Goal: Information Seeking & Learning: Check status

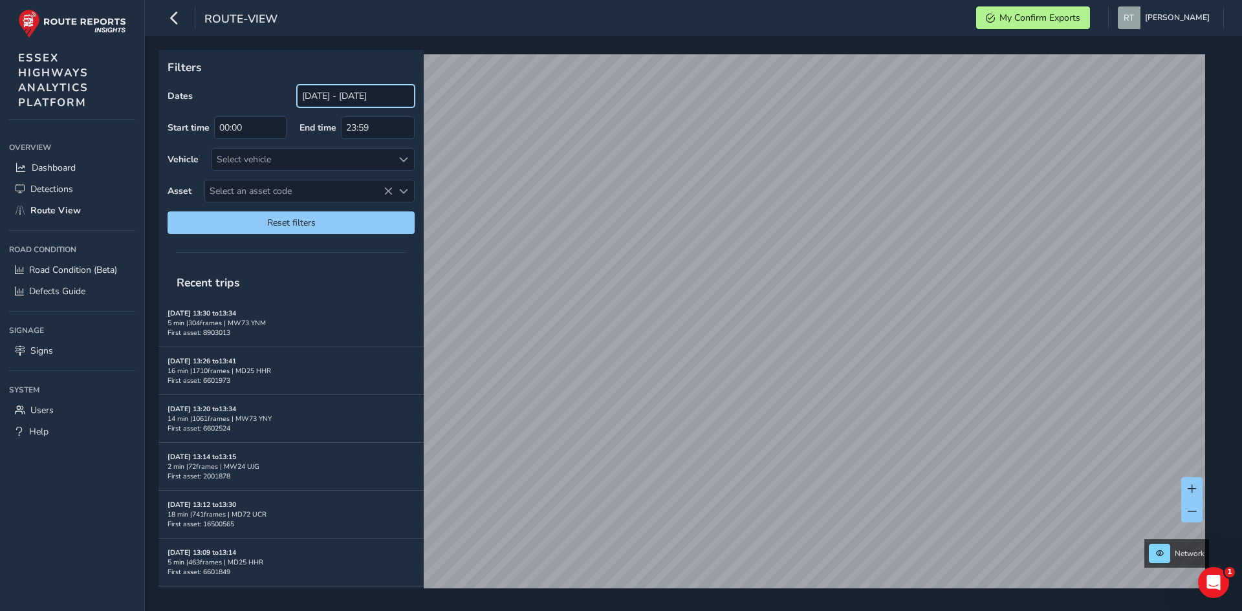
click at [336, 88] on input "[DATE] - [DATE]" at bounding box center [356, 96] width 118 height 23
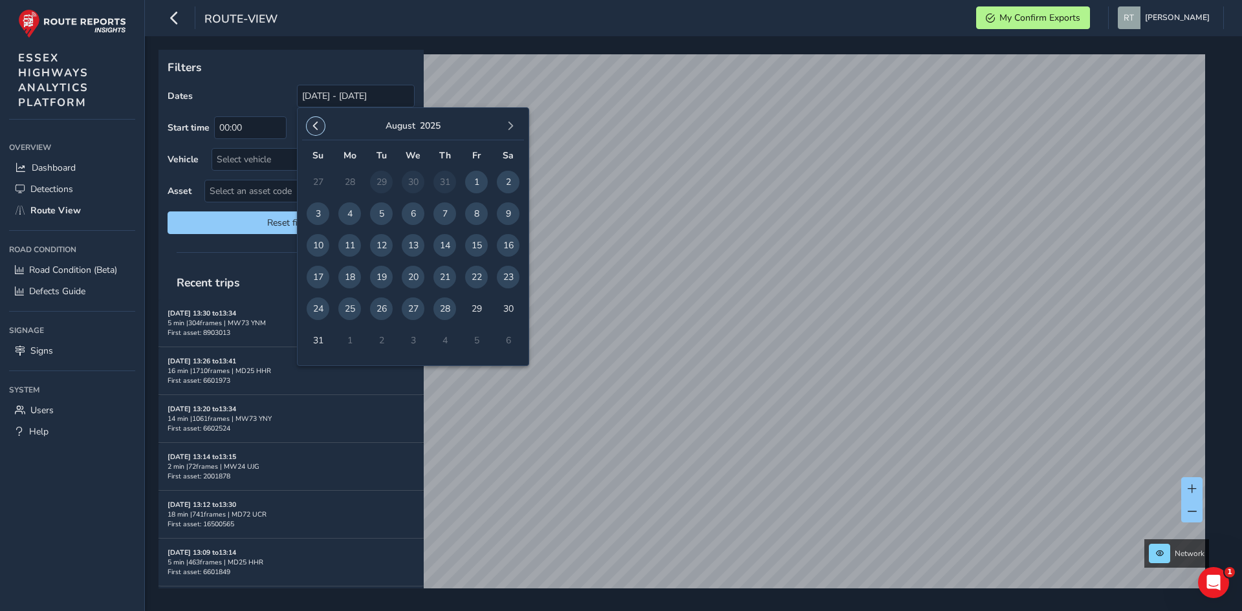
click at [318, 122] on span "button" at bounding box center [315, 126] width 9 height 9
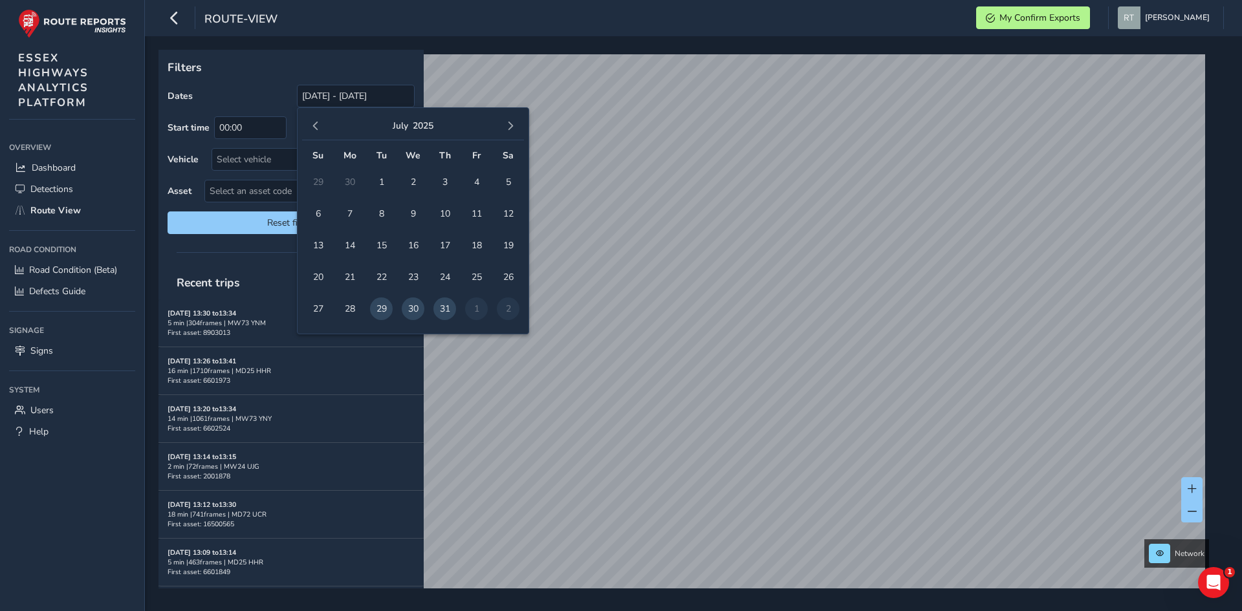
click at [318, 122] on span "button" at bounding box center [315, 126] width 9 height 9
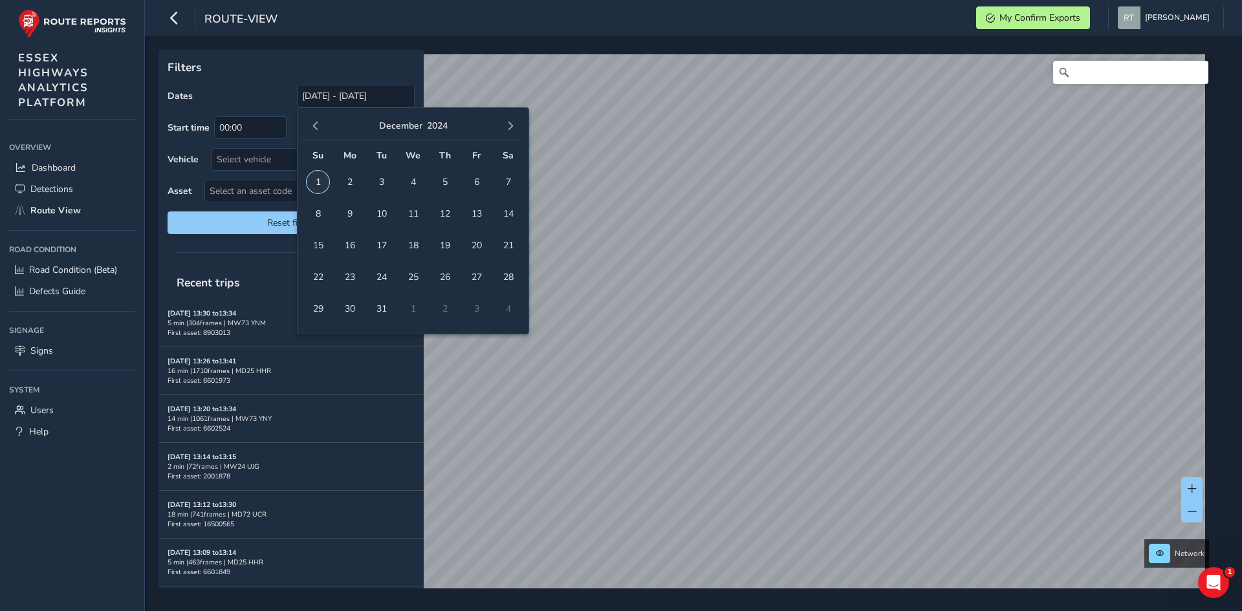
click at [318, 186] on span "1" at bounding box center [318, 182] width 23 height 23
click at [513, 131] on button "button" at bounding box center [510, 126] width 18 height 18
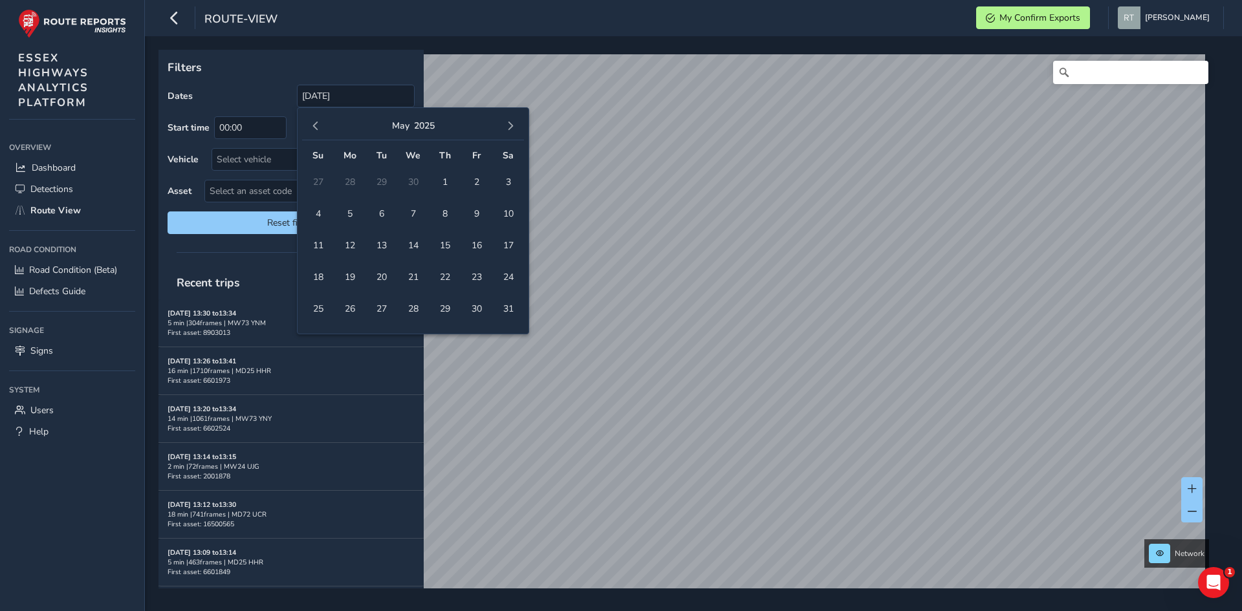
click at [513, 131] on button "button" at bounding box center [510, 126] width 18 height 18
click at [508, 272] on span "23" at bounding box center [508, 277] width 23 height 23
type input "01/12/2024 - 23/08/2025"
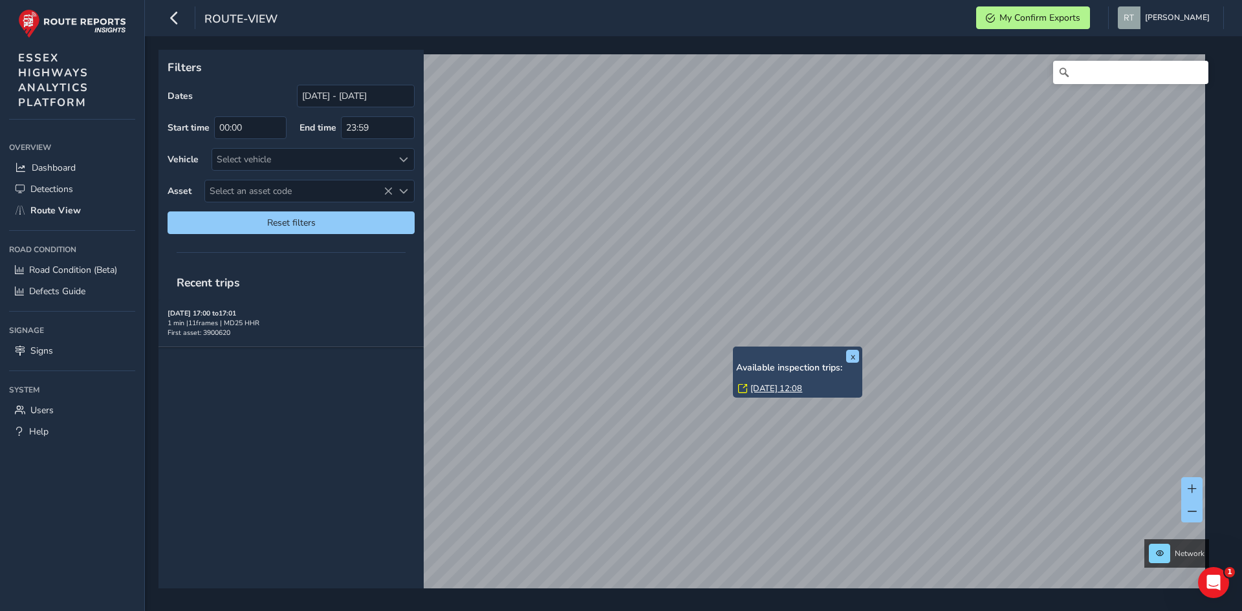
click at [772, 390] on link "[DATE] 12:08" at bounding box center [777, 389] width 52 height 12
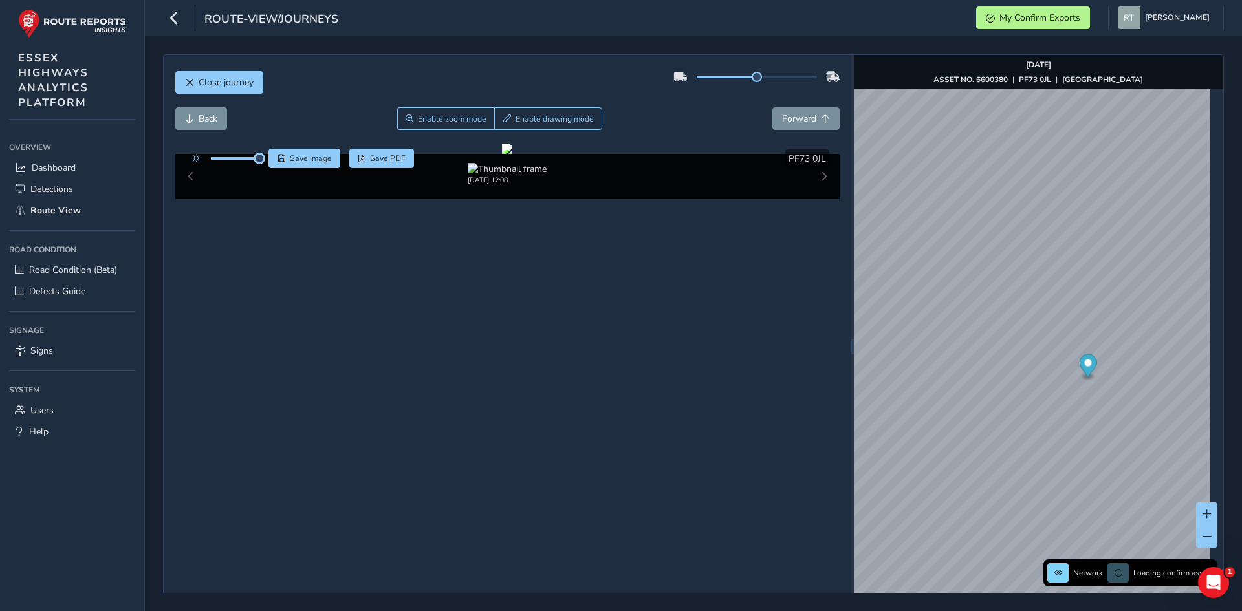
drag, startPoint x: 236, startPoint y: 160, endPoint x: 266, endPoint y: 162, distance: 30.4
click at [266, 162] on div "Save image Save PDF" at bounding box center [300, 158] width 229 height 19
click at [227, 159] on span at bounding box center [226, 158] width 10 height 10
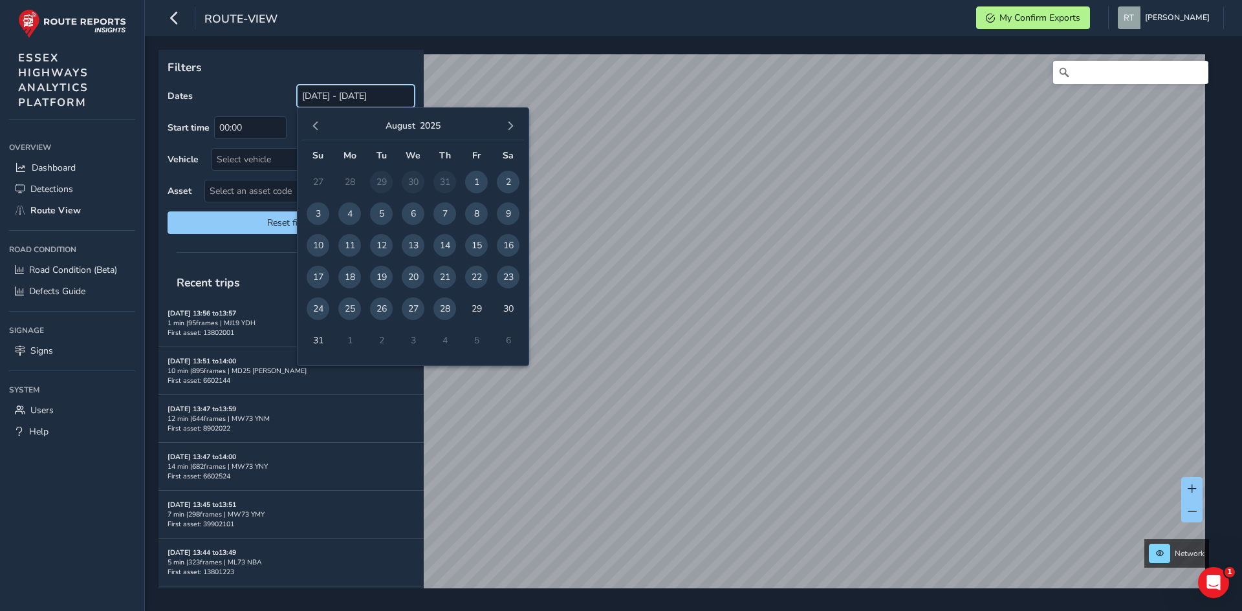
click at [318, 94] on input "[DATE] - [DATE]" at bounding box center [356, 96] width 118 height 23
click at [322, 124] on button "button" at bounding box center [316, 126] width 18 height 18
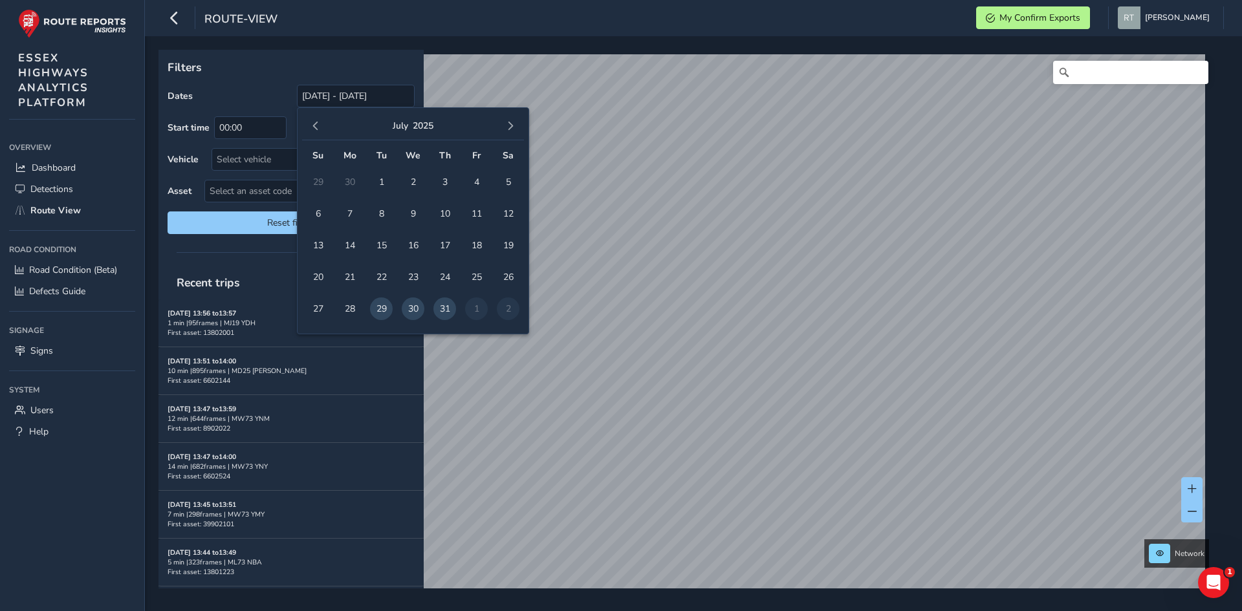
click at [322, 124] on button "button" at bounding box center [316, 126] width 18 height 18
click at [413, 178] on span "1" at bounding box center [413, 182] width 23 height 23
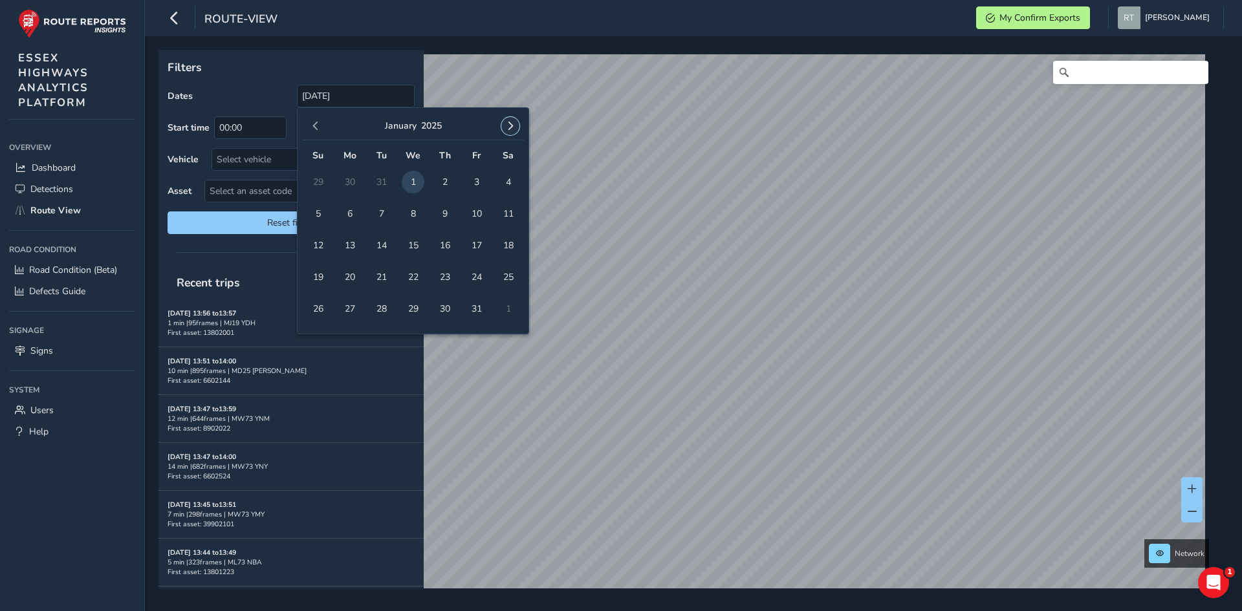
click at [508, 130] on span "button" at bounding box center [510, 126] width 9 height 9
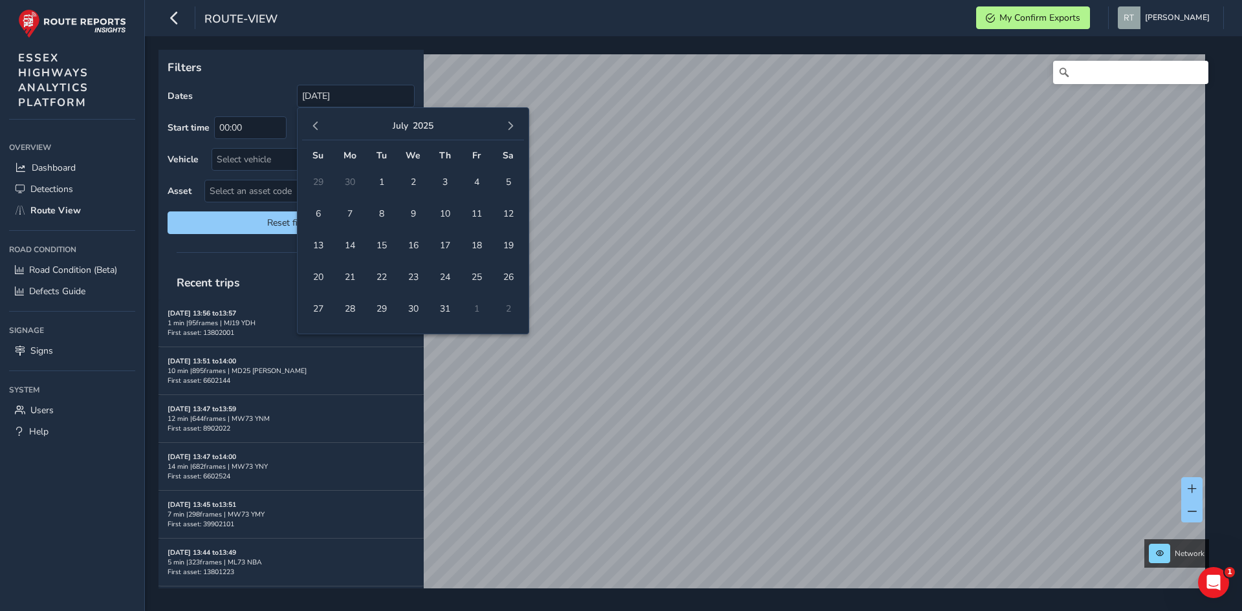
click at [508, 130] on span "button" at bounding box center [510, 126] width 9 height 9
click at [509, 215] on span "13" at bounding box center [508, 214] width 23 height 23
type input "[DATE] - [DATE]"
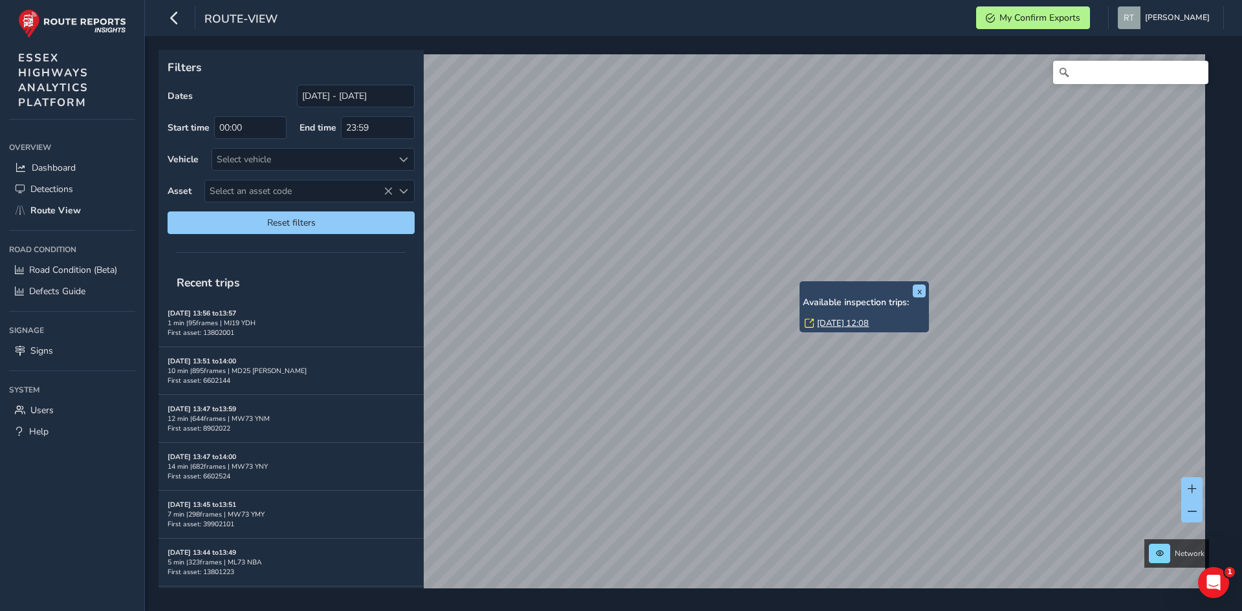
click at [822, 320] on link "[DATE] 12:08" at bounding box center [843, 324] width 52 height 12
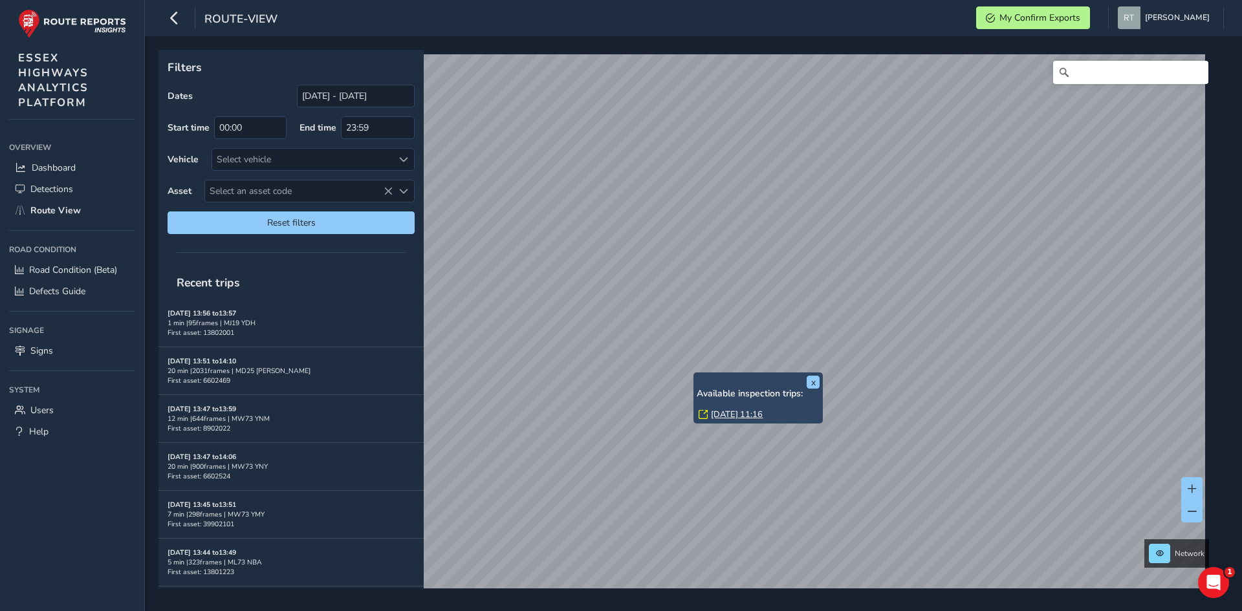
click at [710, 413] on div "Mon, 4 Aug, 11:16" at bounding box center [759, 415] width 121 height 12
click at [716, 414] on link "Mon, 4 Aug, 11:16" at bounding box center [737, 415] width 52 height 12
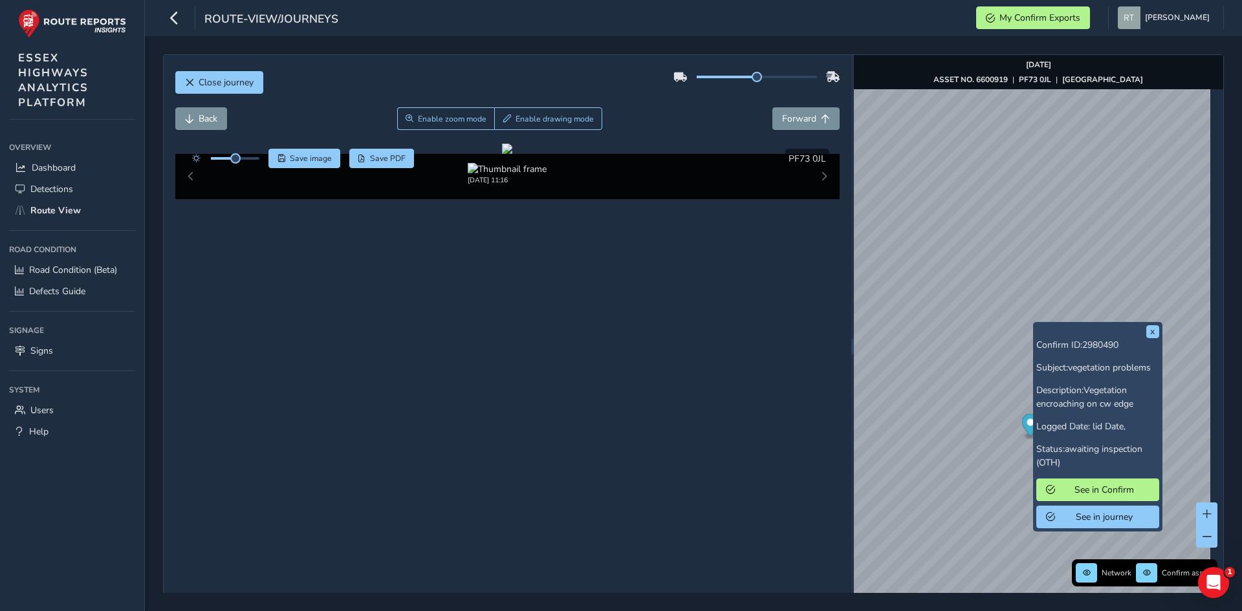
click at [1035, 324] on div "x Confirm ID: 2980490 Subject: vegetation problems Description: Vegetation encr…" at bounding box center [1097, 427] width 129 height 210
